Goal: Task Accomplishment & Management: Use online tool/utility

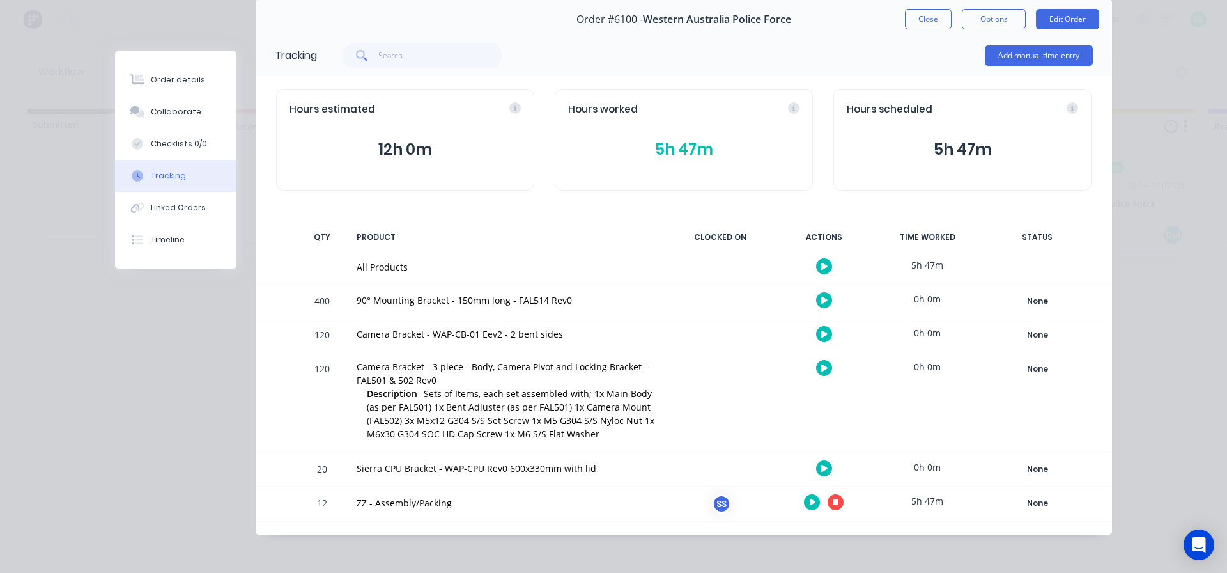
scroll to position [54, 0]
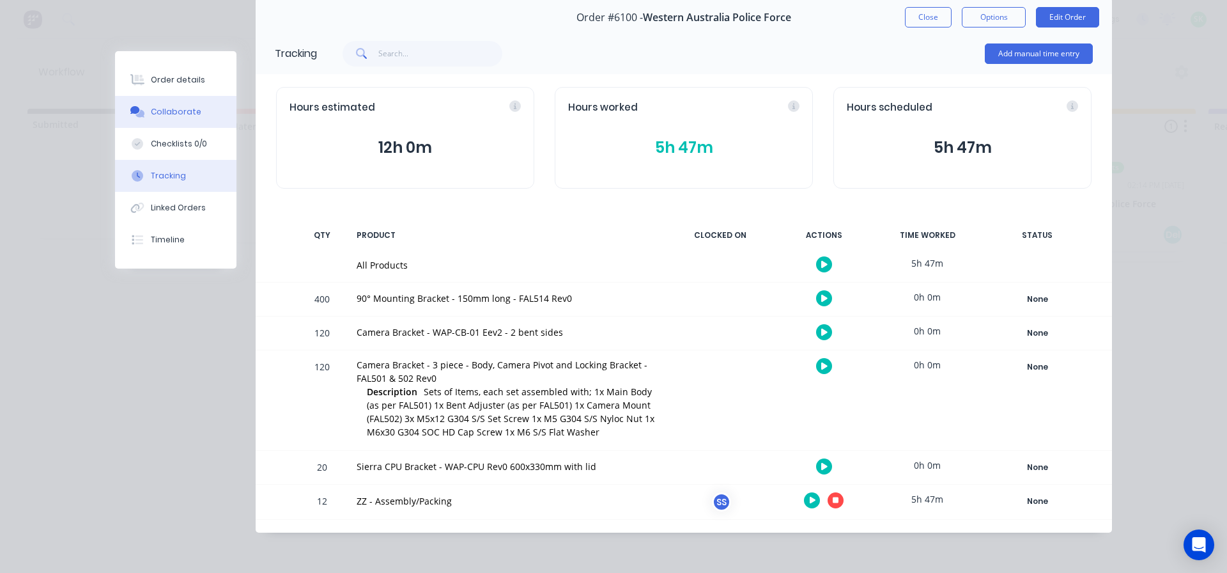
click at [180, 114] on div "Collaborate" at bounding box center [176, 112] width 50 height 12
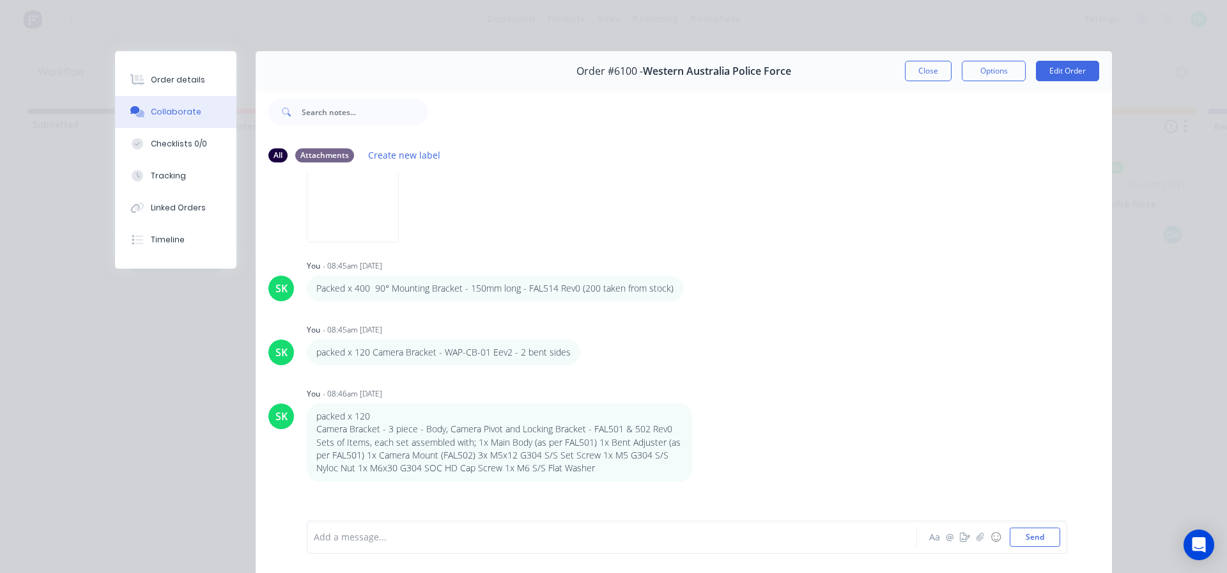
scroll to position [1295, 0]
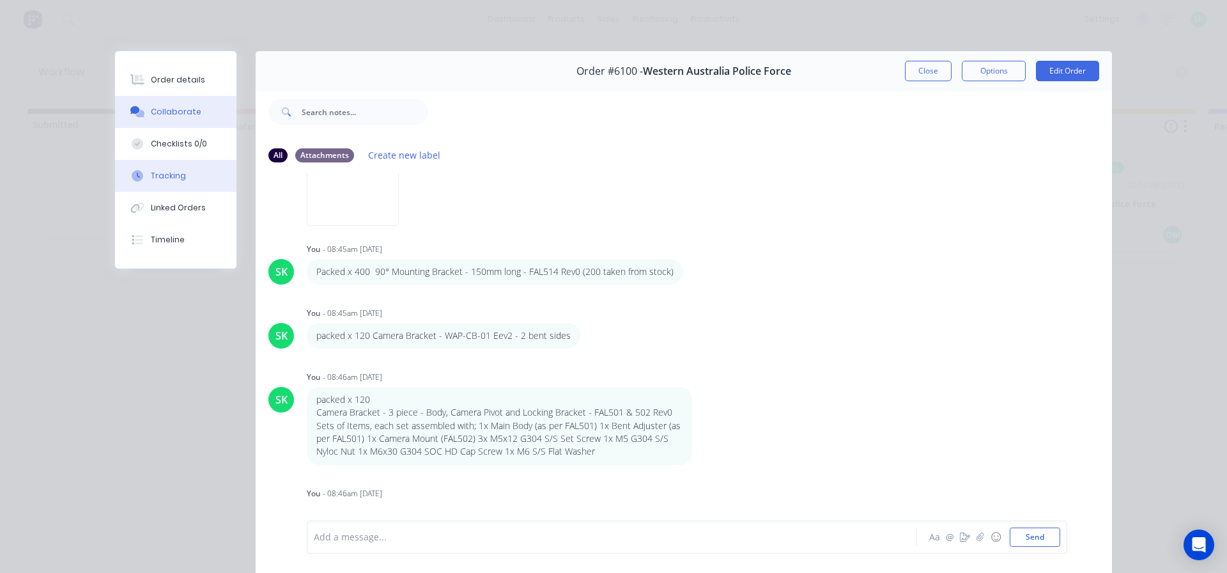
click at [169, 170] on div "Tracking" at bounding box center [168, 176] width 35 height 12
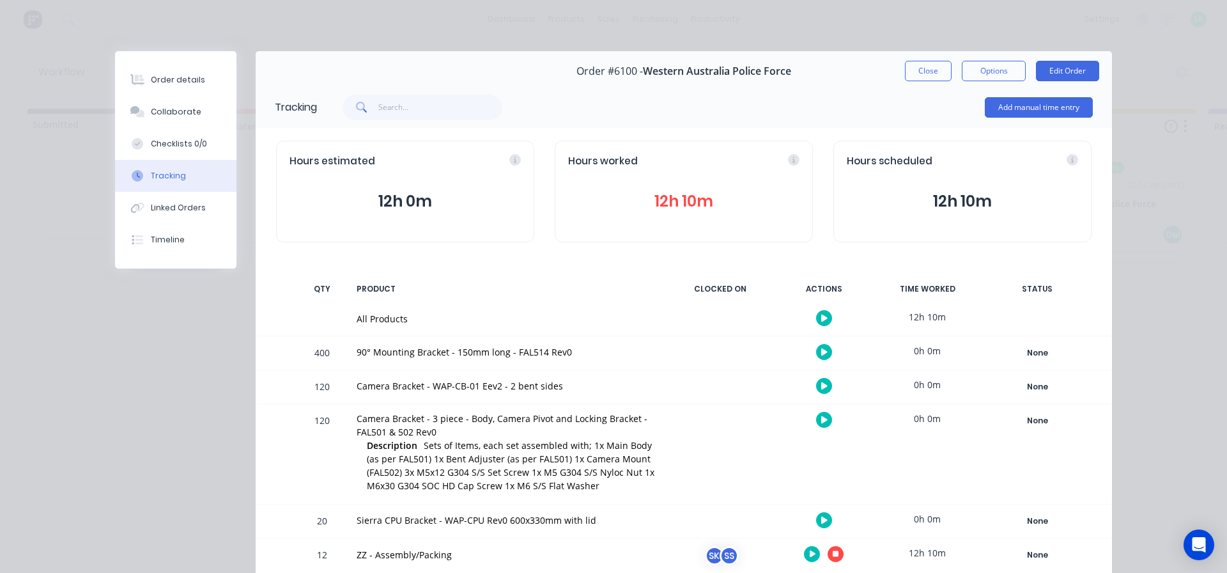
scroll to position [54, 0]
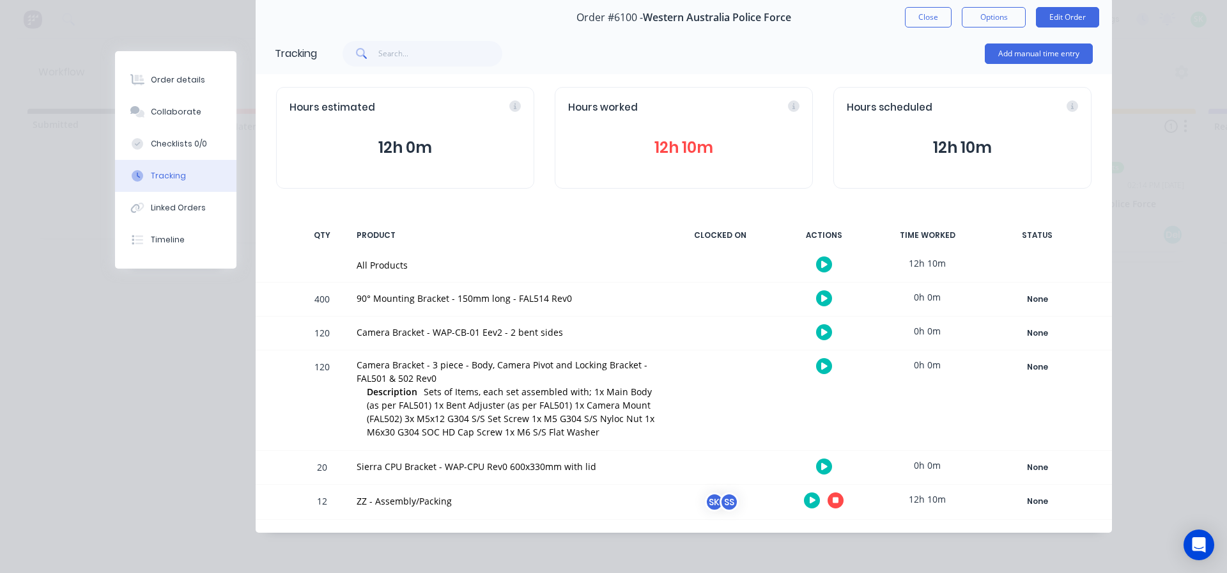
click at [833, 502] on icon "button" at bounding box center [836, 500] width 6 height 6
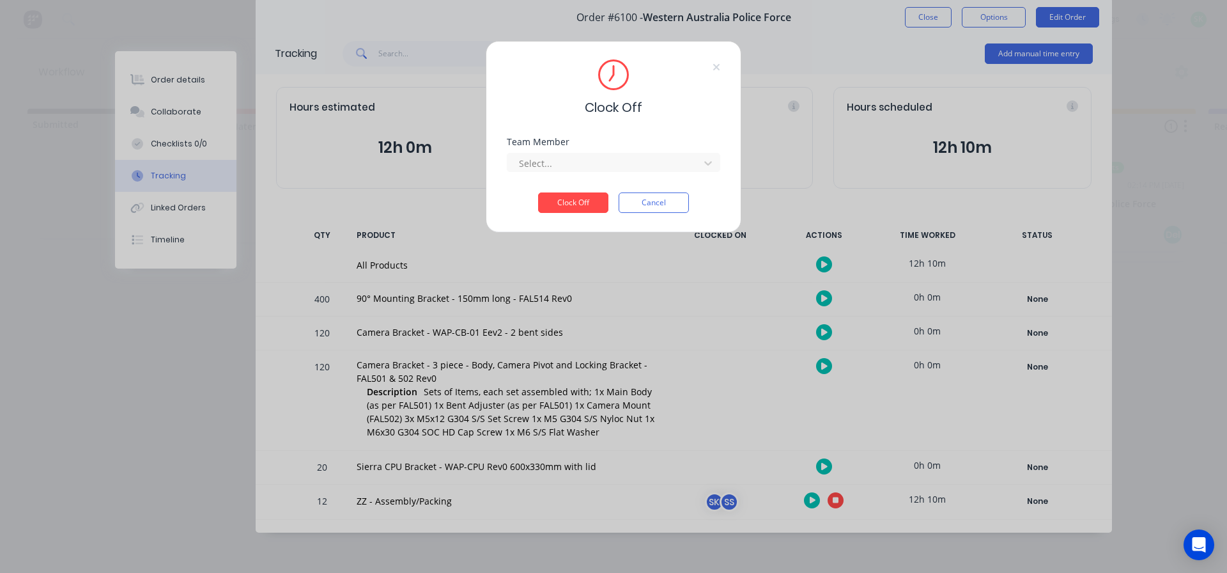
scroll to position [44, 0]
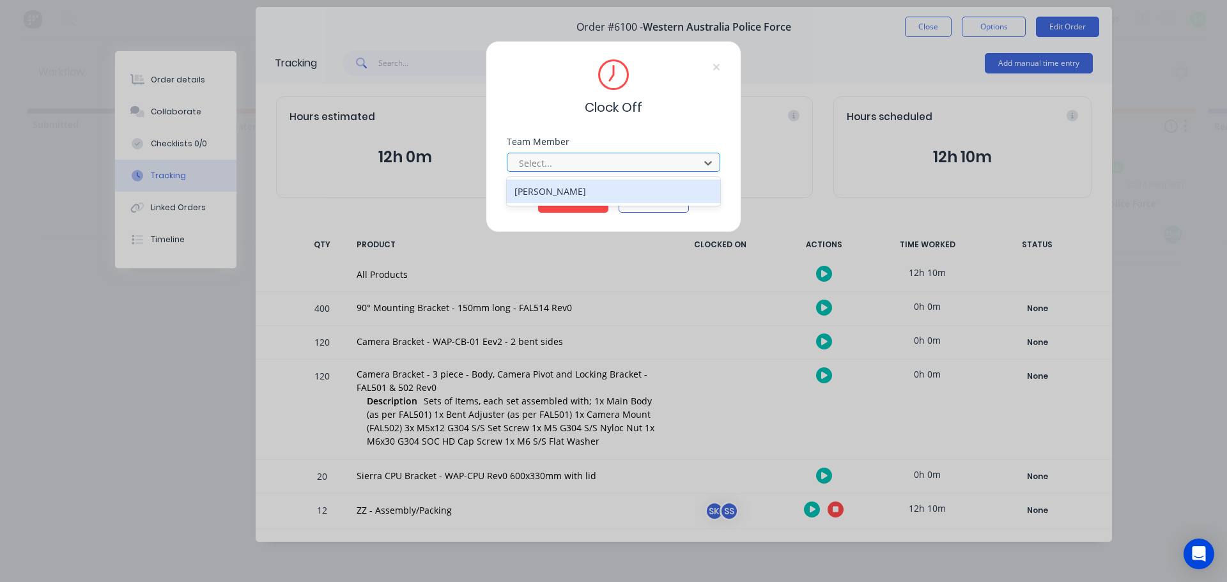
click at [624, 168] on div at bounding box center [605, 163] width 175 height 16
click at [548, 189] on div "[PERSON_NAME]" at bounding box center [613, 192] width 213 height 24
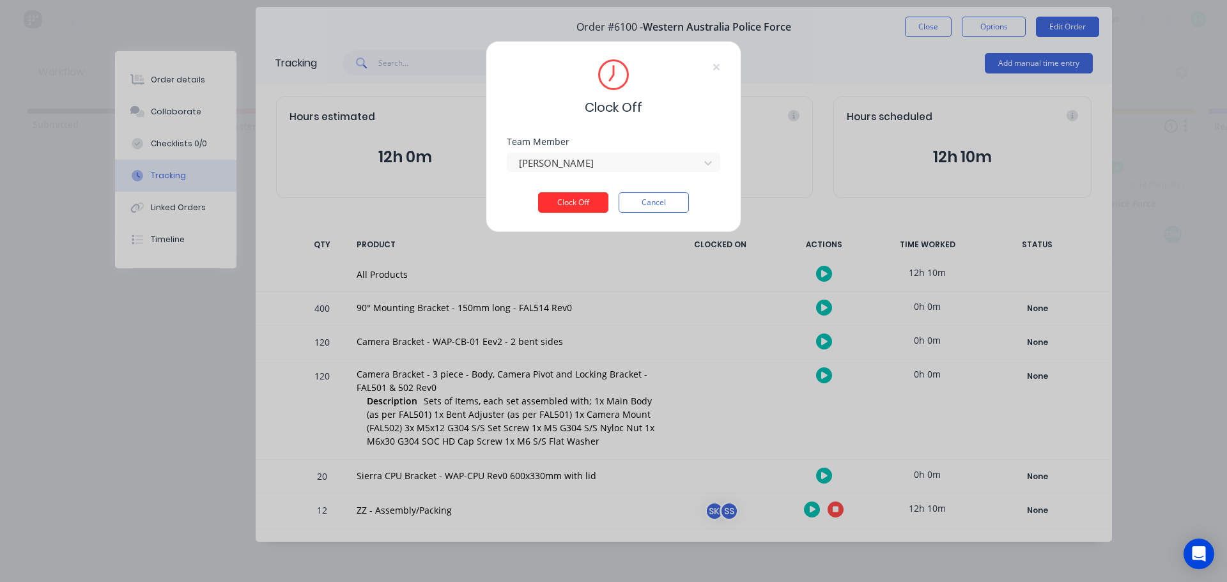
click at [550, 209] on button "Clock Off" at bounding box center [573, 202] width 70 height 20
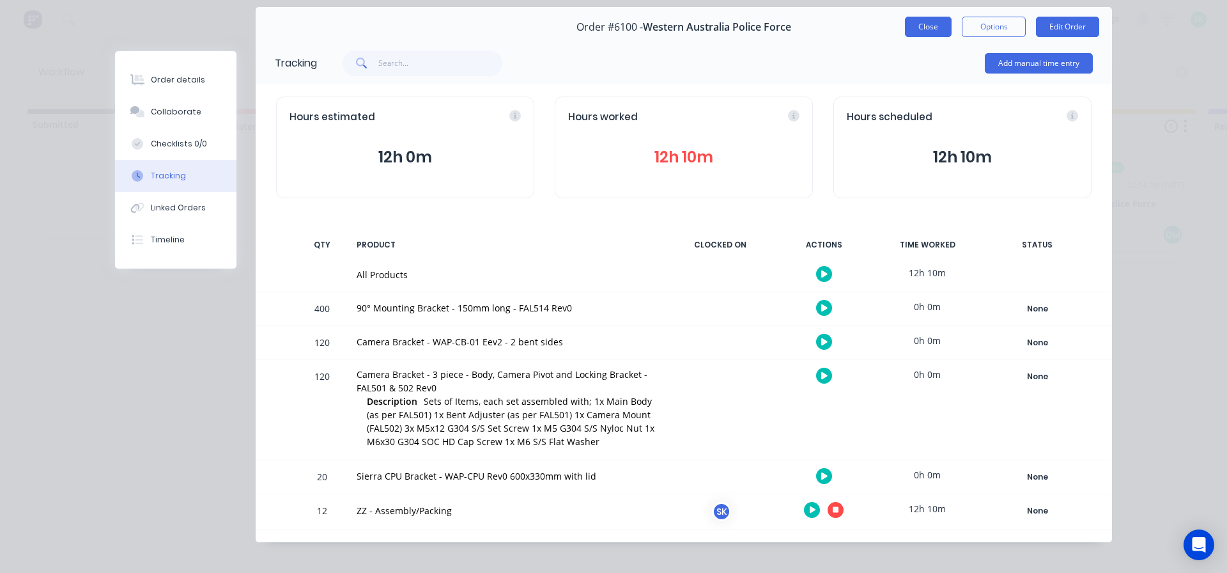
click at [925, 24] on button "Close" at bounding box center [928, 27] width 47 height 20
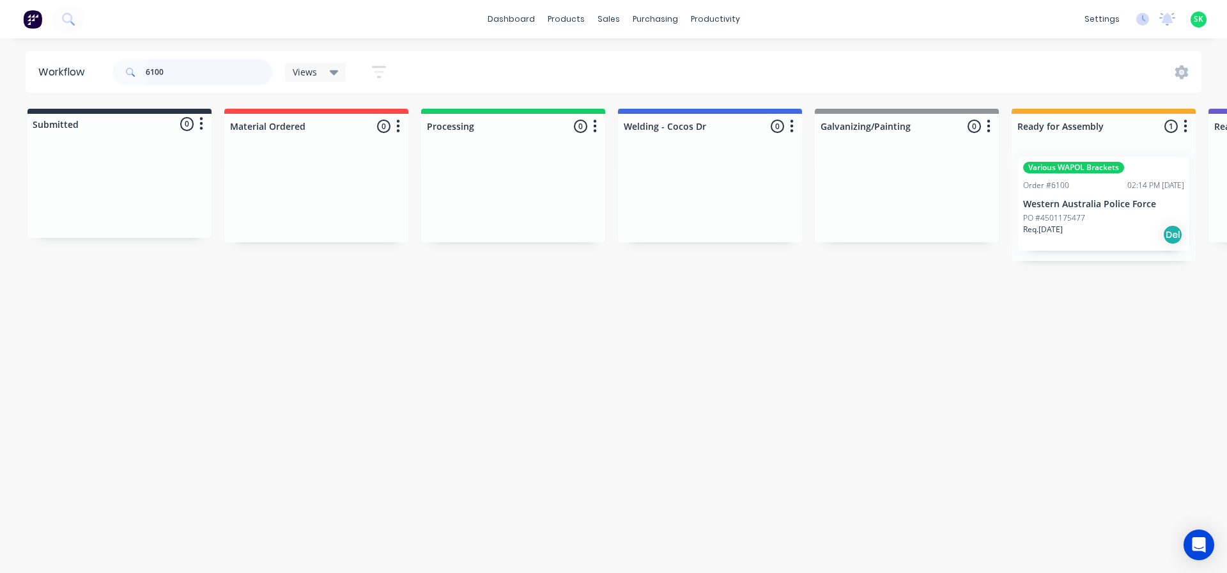
drag, startPoint x: 170, startPoint y: 73, endPoint x: 104, endPoint y: 73, distance: 65.8
click at [105, 73] on header "Workflow 6100 Views Save new view None edit Assembly (Default) edit Fabrication…" at bounding box center [614, 72] width 1177 height 42
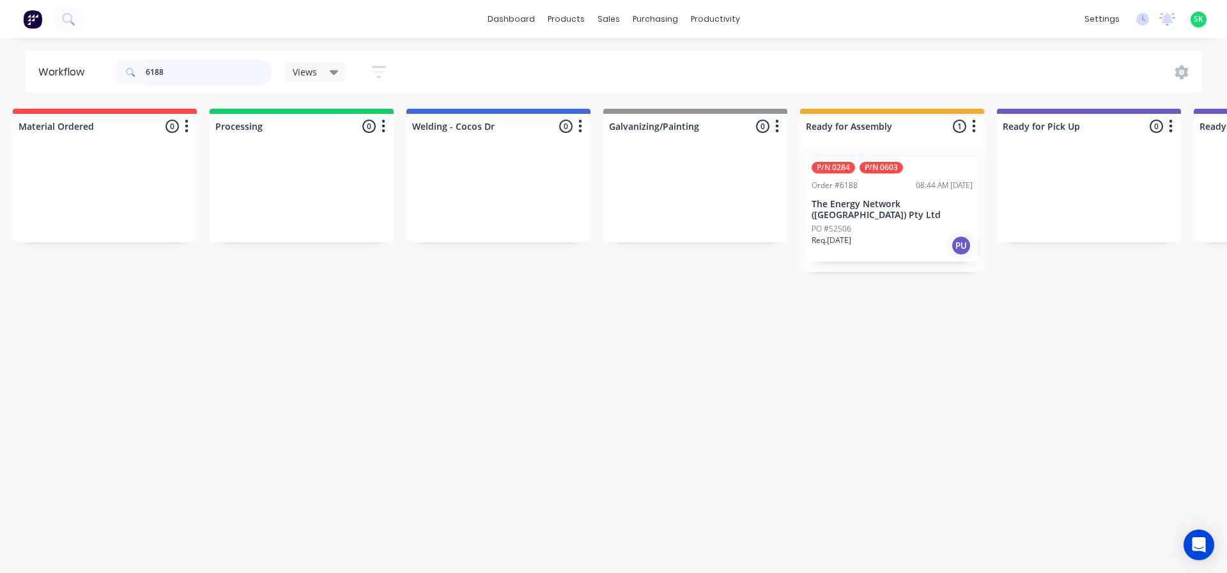
scroll to position [0, 222]
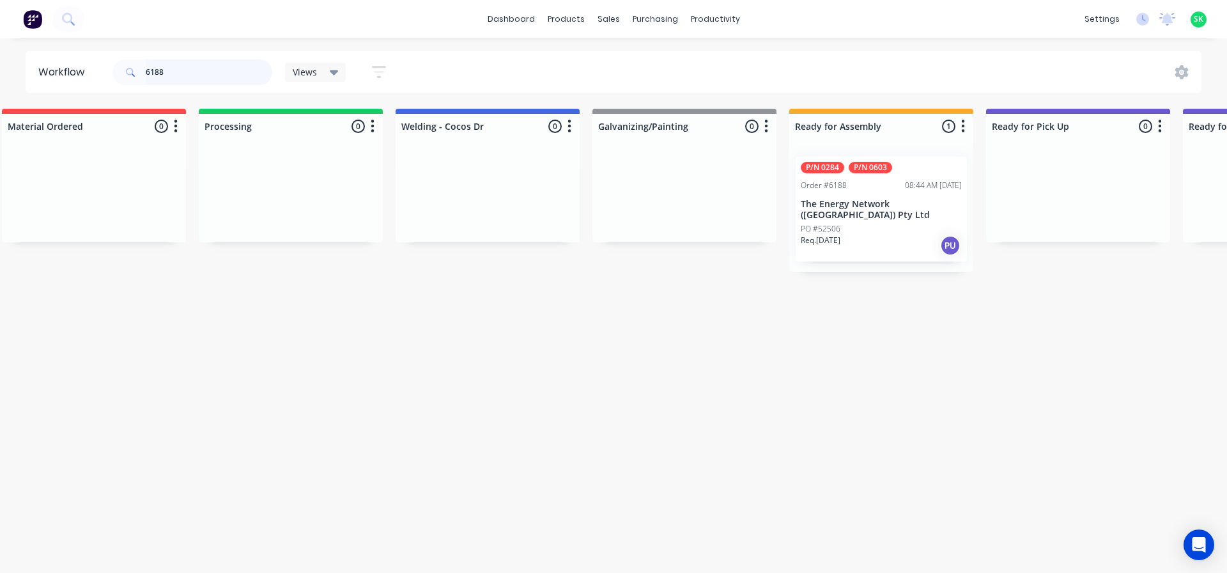
type input "6188"
click at [876, 199] on p "The Energy Network ([GEOGRAPHIC_DATA]) Pty Ltd" at bounding box center [881, 210] width 161 height 22
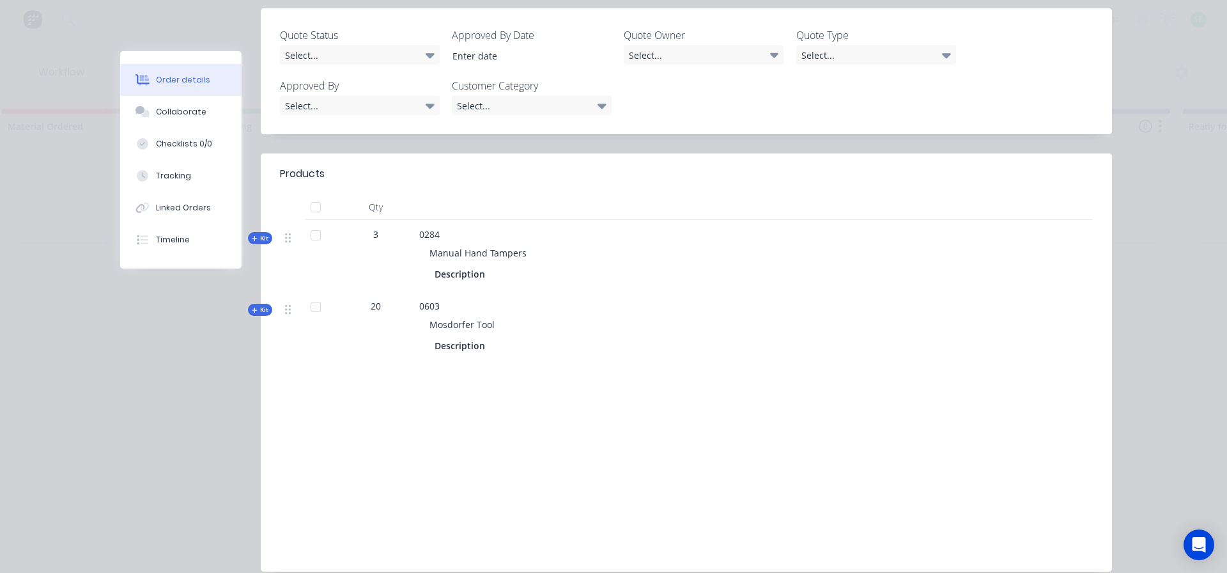
scroll to position [383, 0]
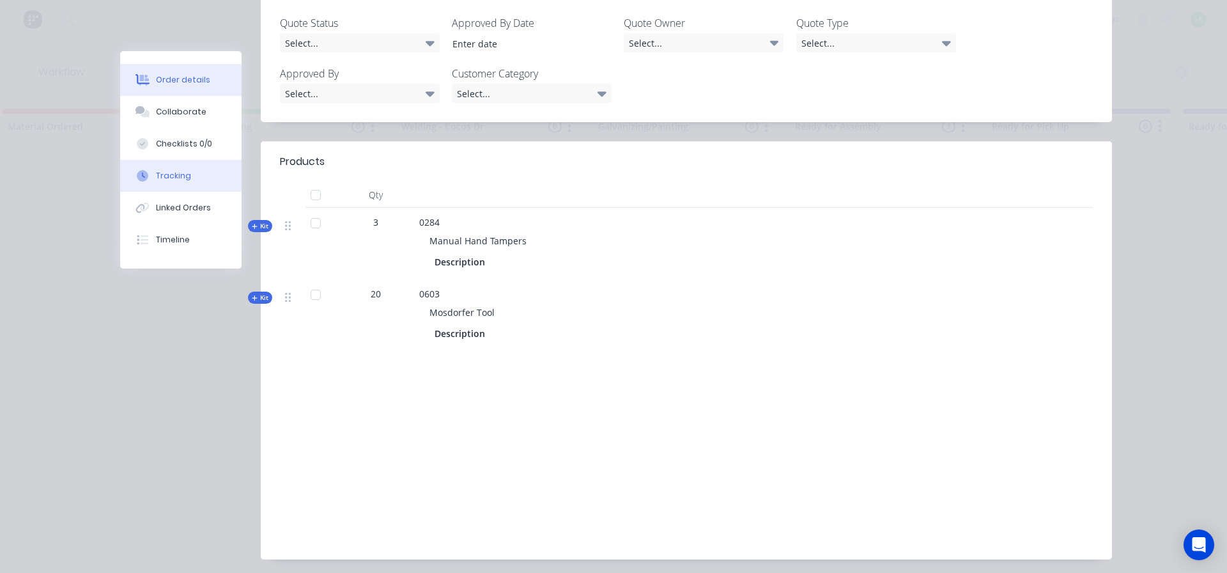
click at [189, 176] on button "Tracking" at bounding box center [180, 176] width 121 height 32
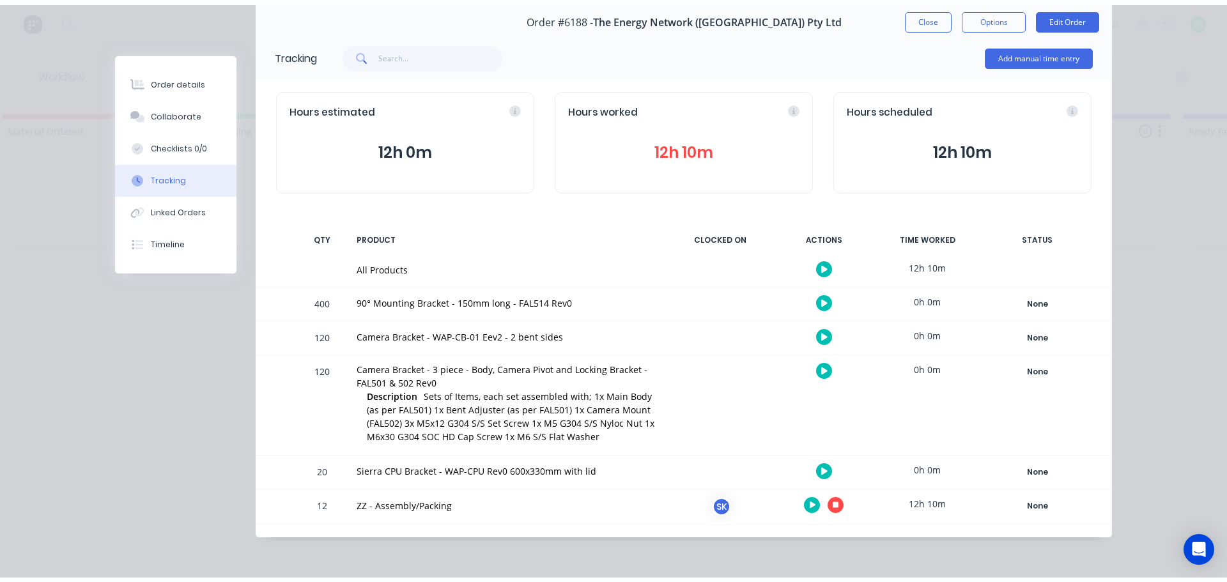
scroll to position [0, 0]
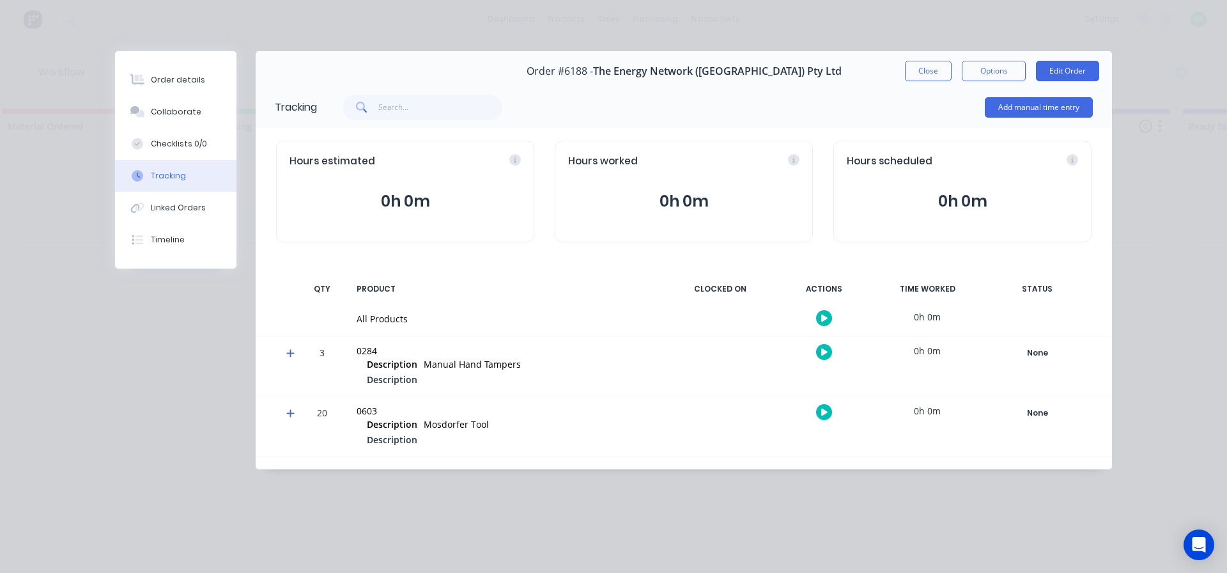
click at [820, 313] on button "button" at bounding box center [824, 318] width 16 height 16
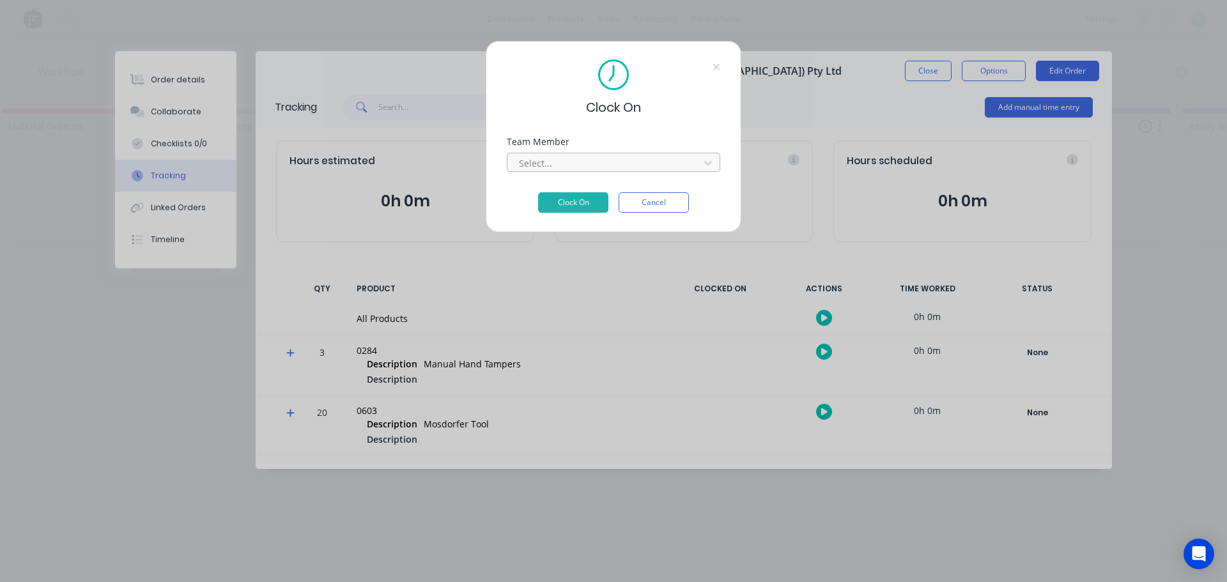
click at [627, 159] on div at bounding box center [605, 163] width 175 height 16
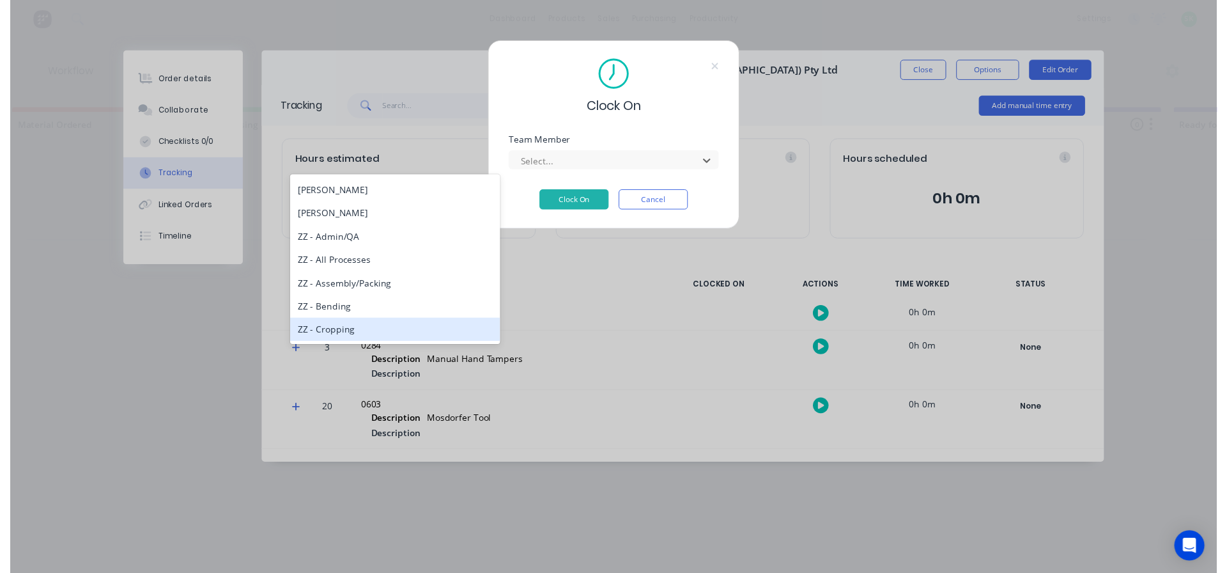
scroll to position [575, 0]
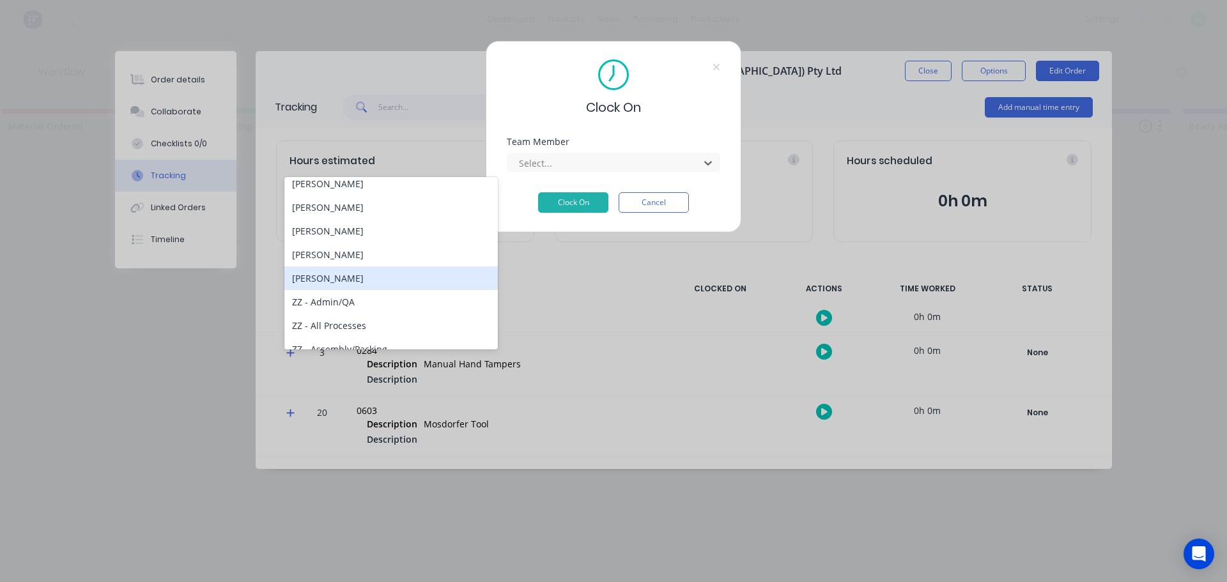
click at [318, 280] on div "[PERSON_NAME]" at bounding box center [390, 279] width 213 height 24
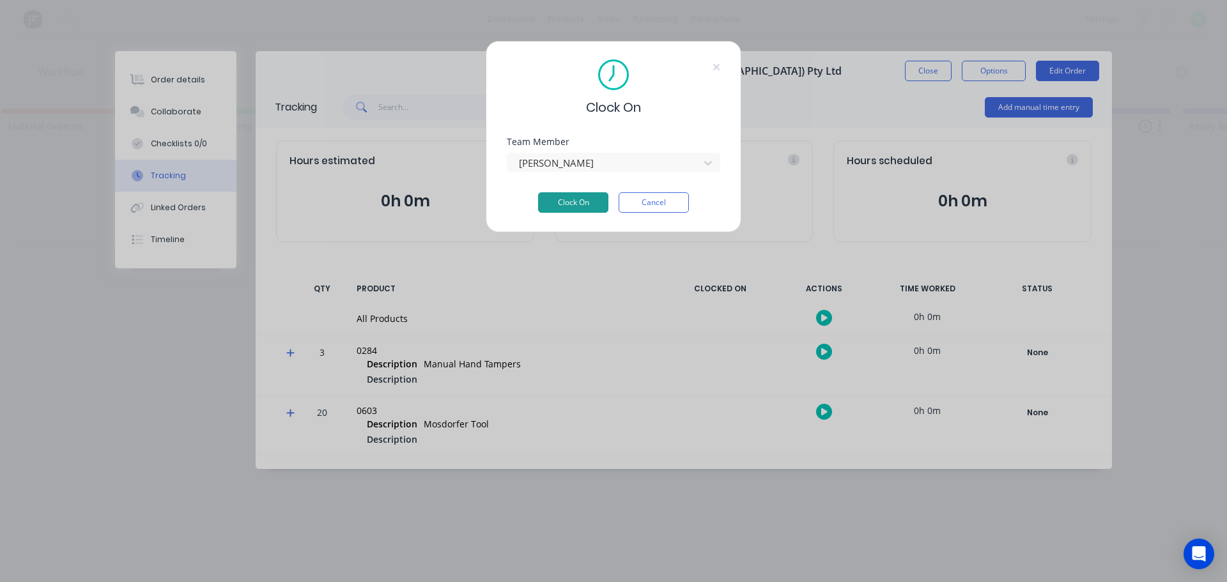
click at [571, 203] on button "Clock On" at bounding box center [573, 202] width 70 height 20
